Goal: Information Seeking & Learning: Learn about a topic

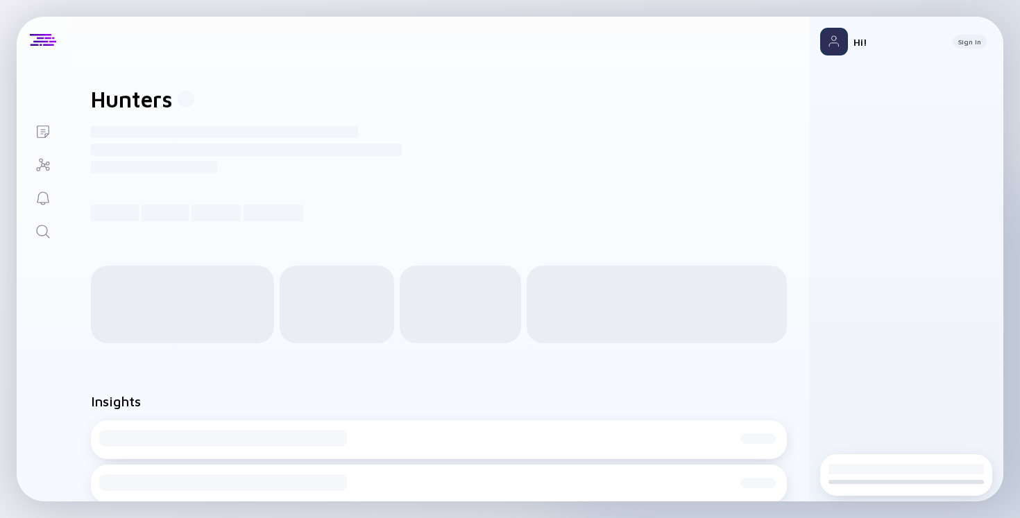
click at [42, 223] on icon "Search" at bounding box center [43, 231] width 17 height 17
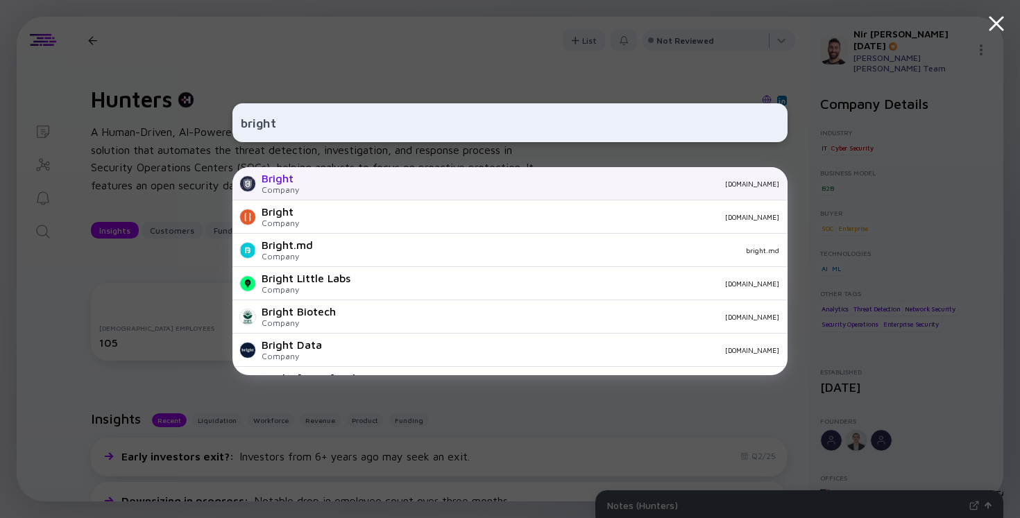
type input "bright"
click at [305, 185] on div "Bright Company [DOMAIN_NAME]" at bounding box center [510, 183] width 555 height 33
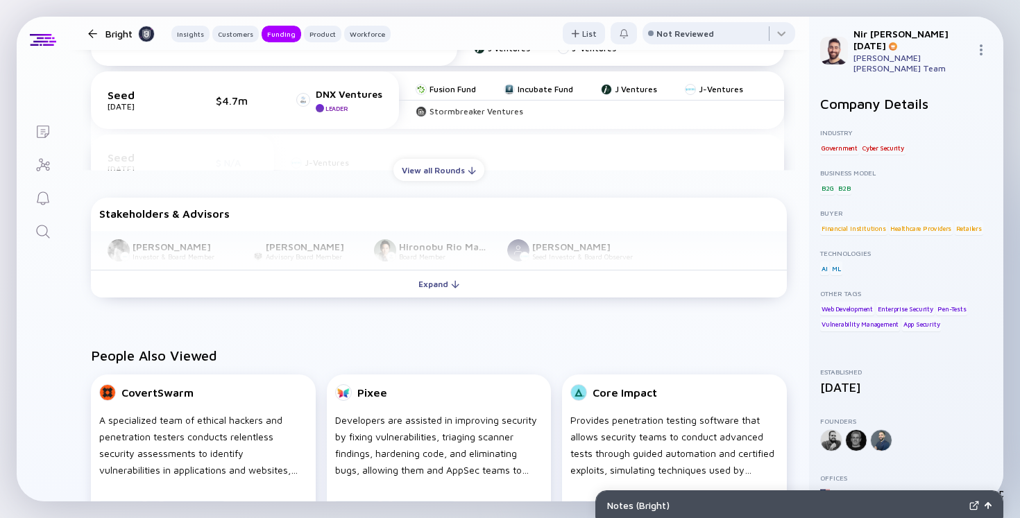
scroll to position [850, 0]
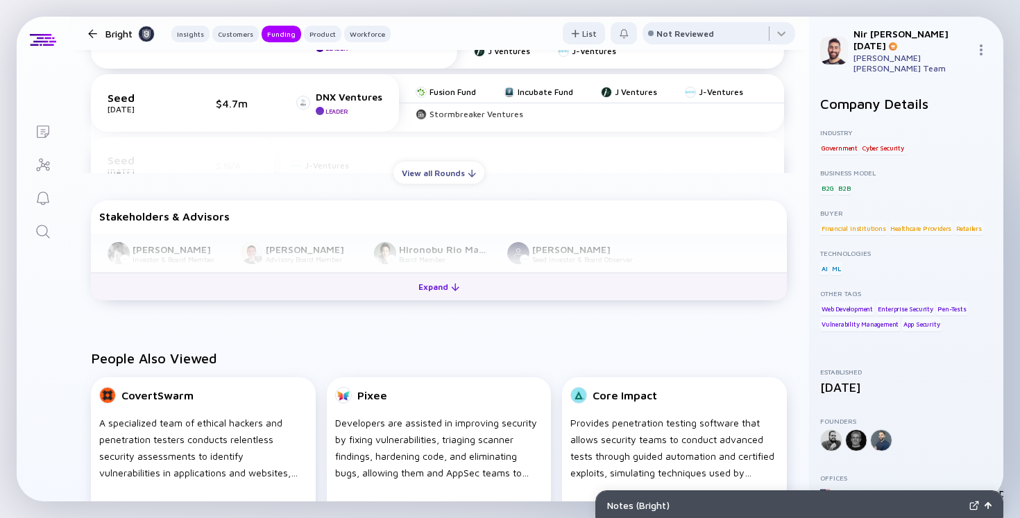
click at [471, 295] on button "Expand" at bounding box center [439, 287] width 696 height 28
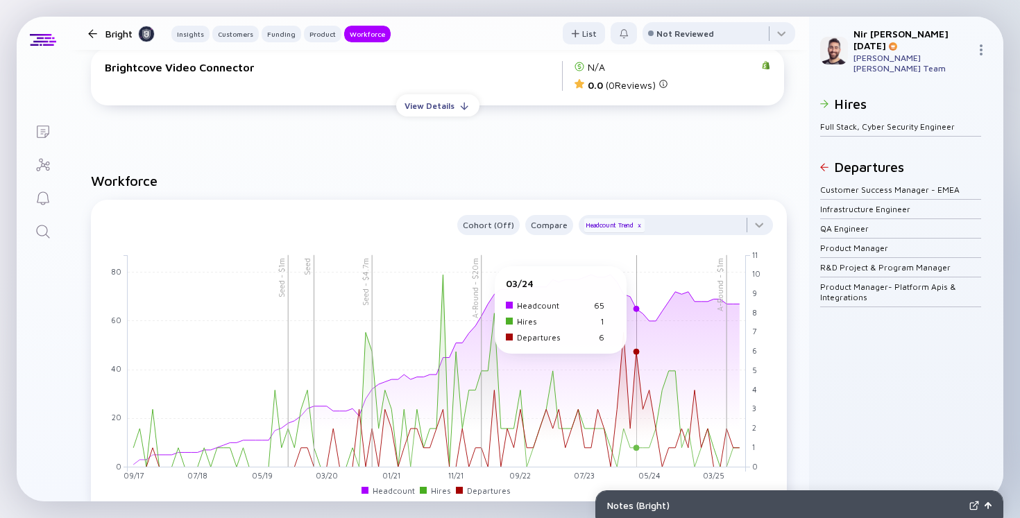
scroll to position [1670, 0]
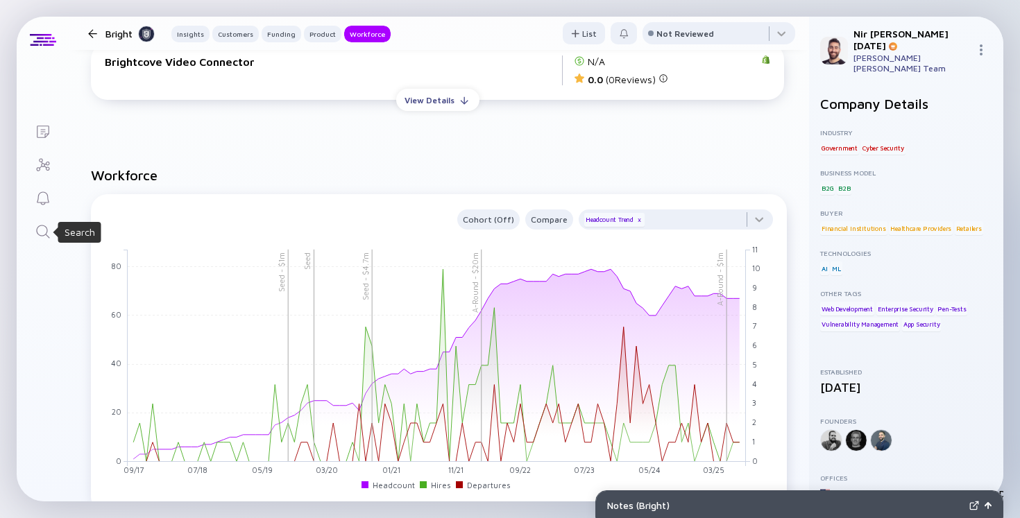
click at [47, 240] on div "Search" at bounding box center [43, 232] width 17 height 19
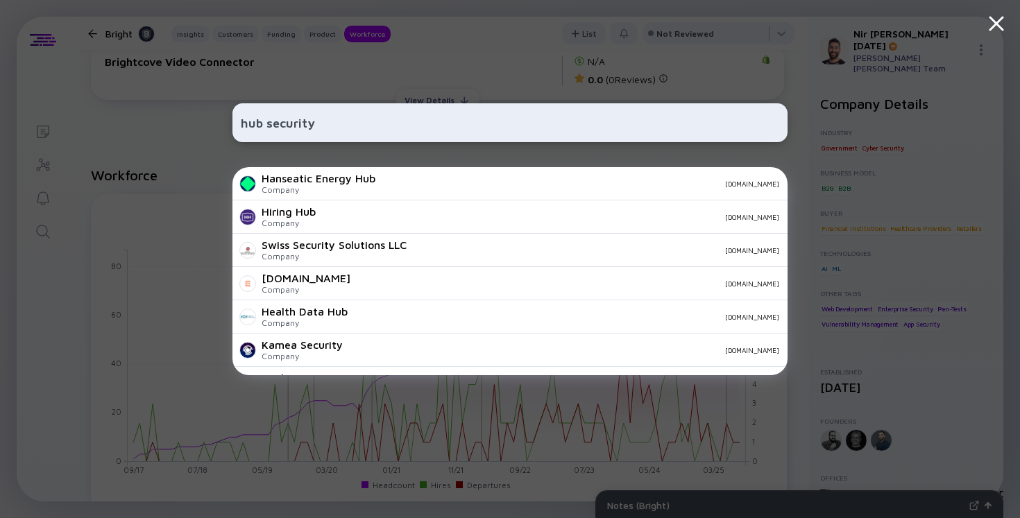
type input "hub security"
